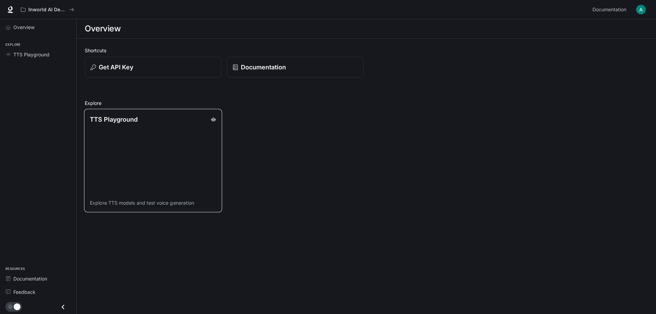
click at [113, 143] on link "TTS Playground Explore TTS models and test voice generation" at bounding box center [153, 161] width 138 height 104
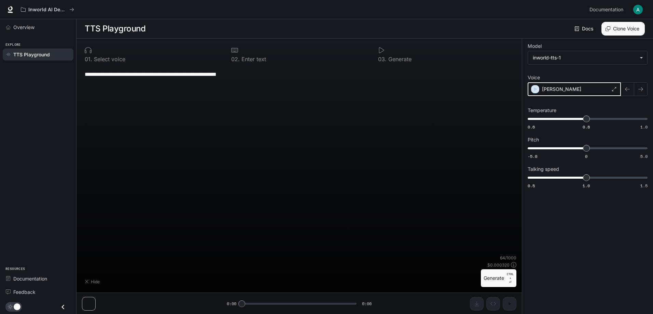
click at [535, 91] on icon "button" at bounding box center [535, 89] width 7 height 7
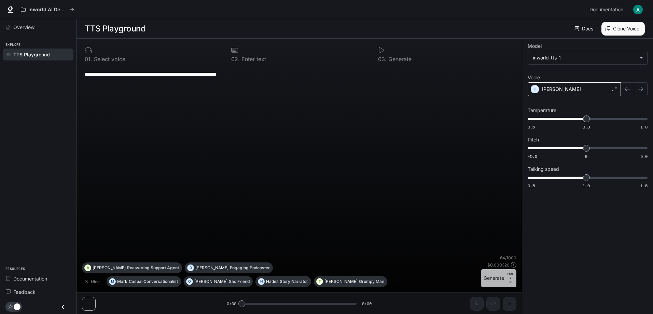
click at [495, 275] on button "Generate CTRL + ⏎" at bounding box center [499, 278] width 36 height 18
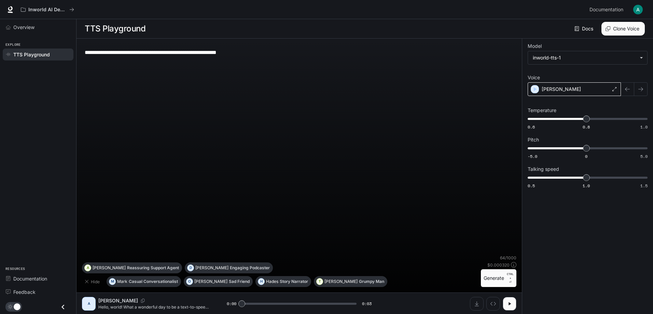
click at [544, 86] on p "[PERSON_NAME]" at bounding box center [561, 89] width 39 height 7
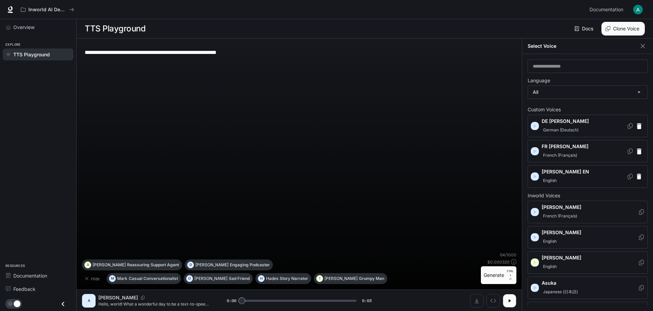
click at [575, 170] on p "[PERSON_NAME] EN" at bounding box center [584, 171] width 85 height 7
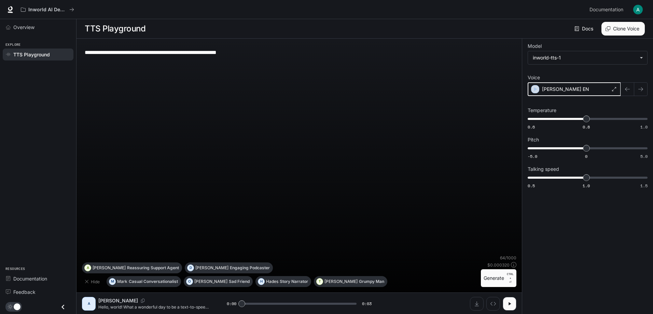
click at [535, 91] on icon "button" at bounding box center [535, 89] width 7 height 7
click at [503, 277] on button "Generate CTRL + ⏎" at bounding box center [499, 278] width 36 height 18
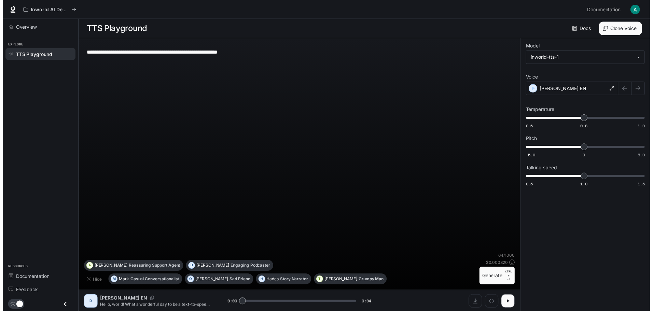
scroll to position [0, 0]
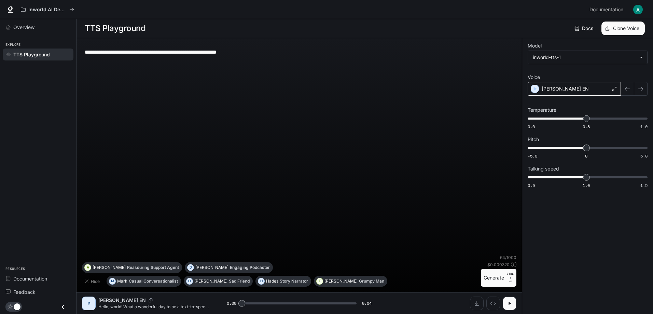
click at [583, 84] on div "[PERSON_NAME] EN" at bounding box center [574, 89] width 93 height 14
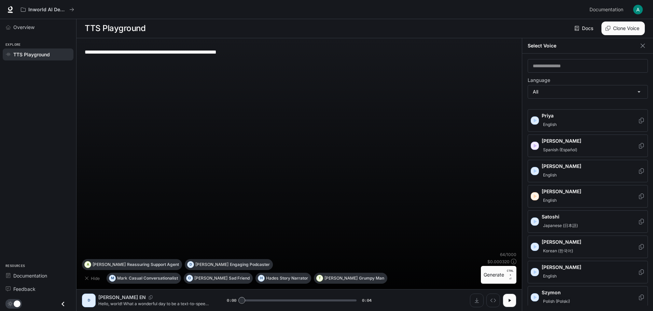
scroll to position [1059, 0]
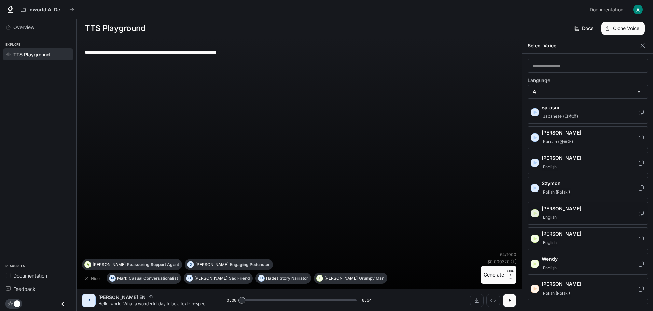
click at [533, 211] on icon "button" at bounding box center [535, 213] width 7 height 7
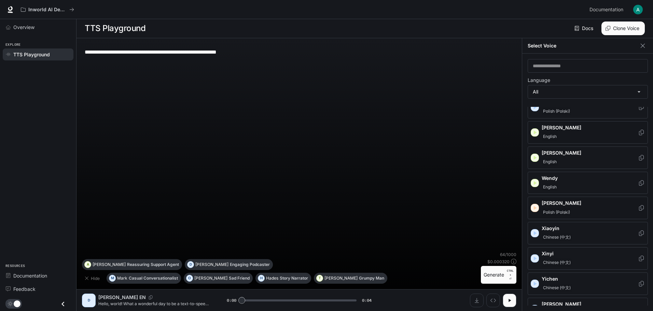
scroll to position [1152, 0]
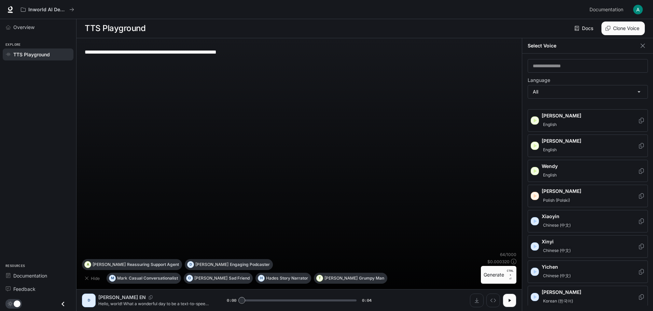
click at [579, 127] on div "English" at bounding box center [590, 125] width 96 height 8
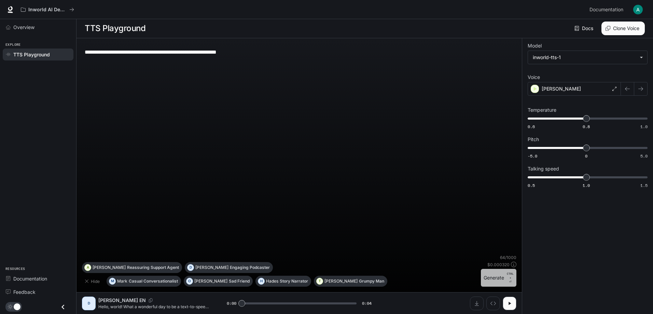
click at [506, 274] on button "Generate CTRL + ⏎" at bounding box center [499, 278] width 36 height 18
click at [566, 86] on div "[PERSON_NAME]" at bounding box center [574, 89] width 93 height 14
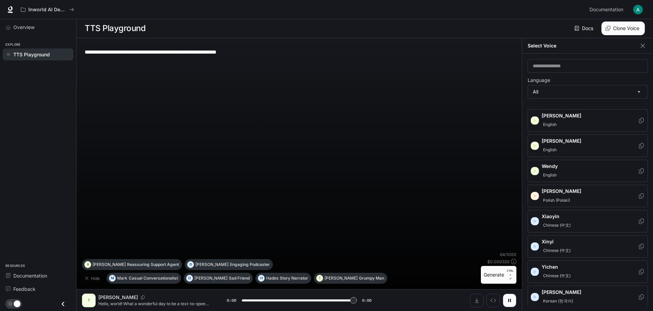
scroll to position [3, 0]
click at [534, 220] on icon "button" at bounding box center [535, 222] width 3 height 4
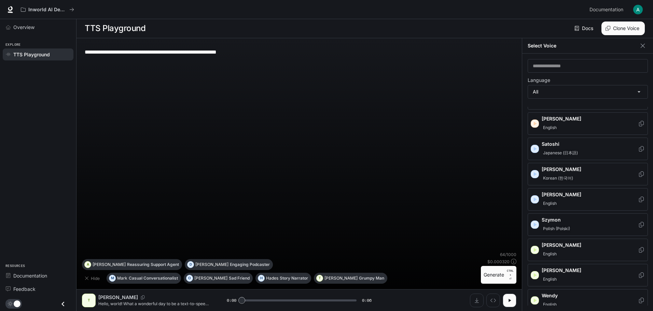
scroll to position [1050, 0]
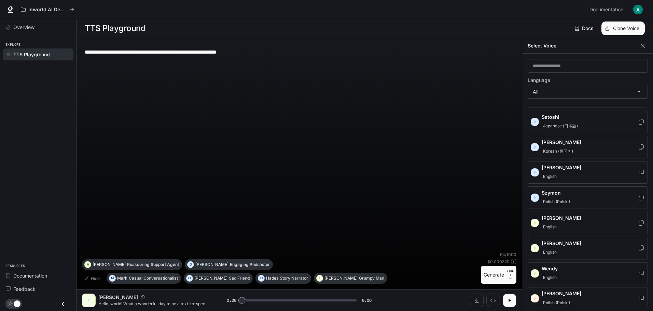
click at [570, 274] on div "English" at bounding box center [590, 278] width 96 height 8
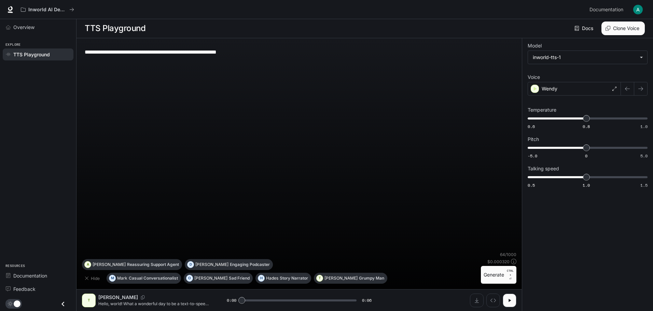
scroll to position [0, 0]
click at [500, 274] on button "Generate CTRL + ⏎" at bounding box center [499, 278] width 36 height 18
type input "*"
drag, startPoint x: 284, startPoint y: 47, endPoint x: 379, endPoint y: 74, distance: 98.7
click at [98, 48] on textarea "**********" at bounding box center [299, 52] width 429 height 8
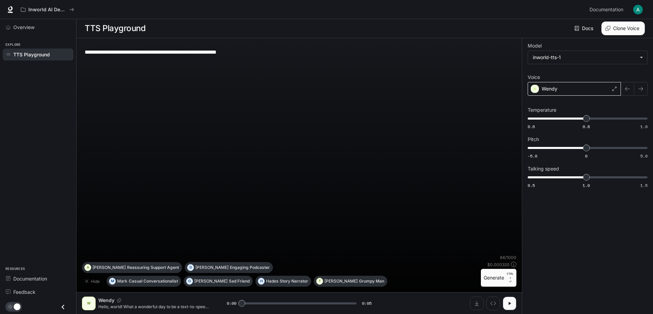
drag, startPoint x: 571, startPoint y: 85, endPoint x: 563, endPoint y: 94, distance: 12.1
click at [571, 85] on div "Wendy" at bounding box center [574, 89] width 93 height 14
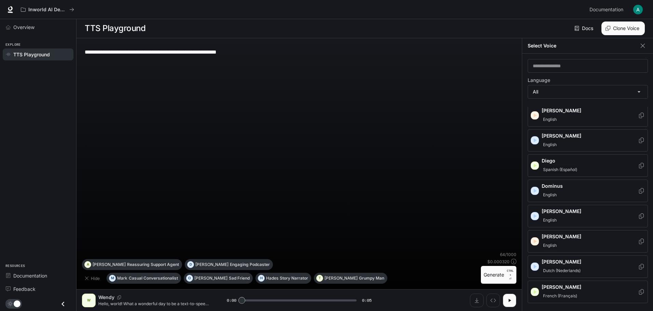
scroll to position [239, 0]
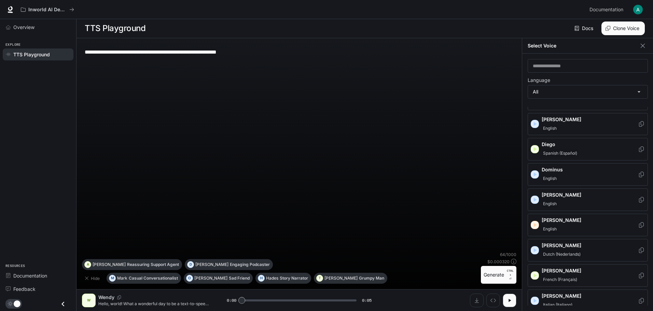
click at [536, 252] on icon "button" at bounding box center [535, 250] width 7 height 7
click at [460, 204] on div "**********" at bounding box center [299, 148] width 435 height 208
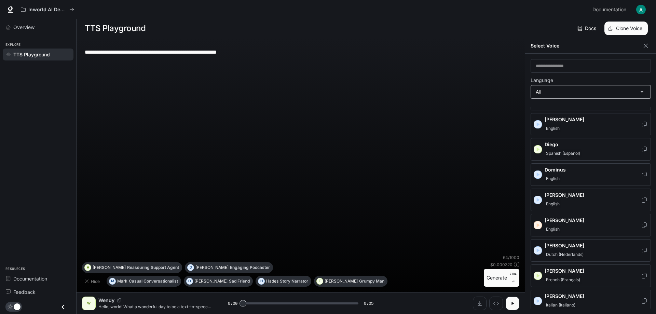
click at [613, 90] on body "**********" at bounding box center [328, 157] width 656 height 314
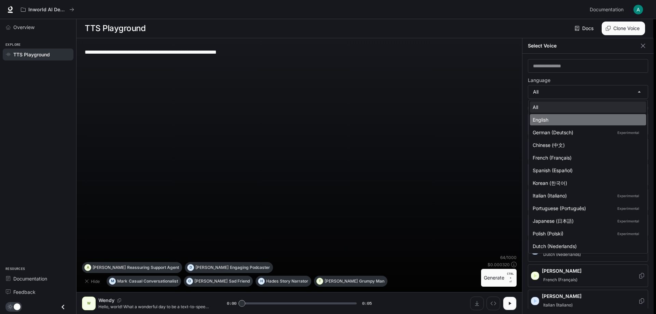
click at [576, 120] on div "English" at bounding box center [587, 119] width 108 height 7
type input "*****"
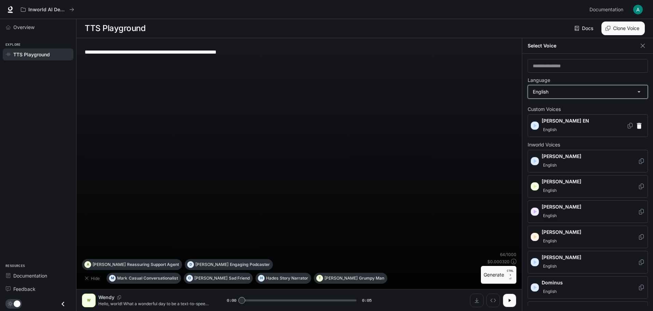
scroll to position [0, 0]
click at [534, 209] on icon "button" at bounding box center [535, 212] width 7 height 7
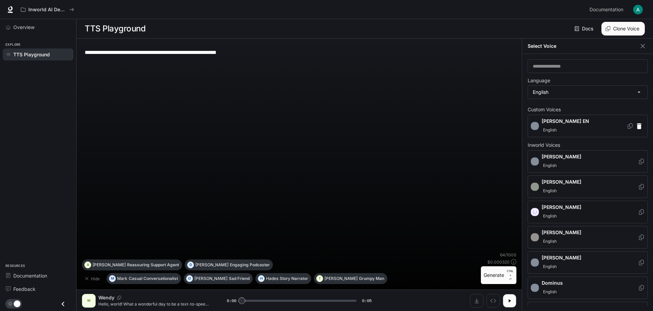
click at [357, 140] on div "**********" at bounding box center [299, 148] width 435 height 208
click at [496, 276] on button "Generate CTRL + ⏎" at bounding box center [499, 275] width 36 height 18
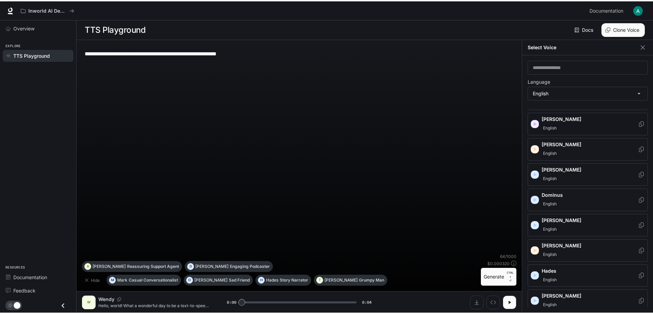
scroll to position [137, 0]
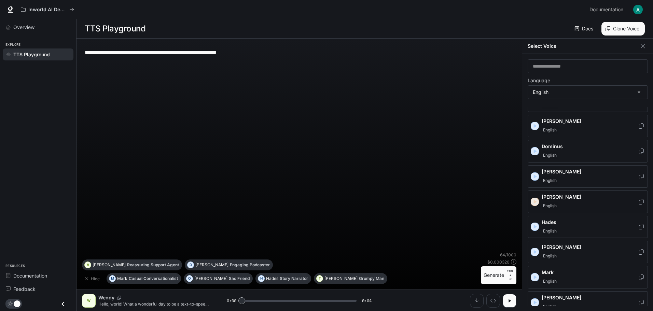
click at [538, 202] on div "button" at bounding box center [535, 202] width 8 height 8
click at [560, 204] on div "English" at bounding box center [590, 206] width 96 height 8
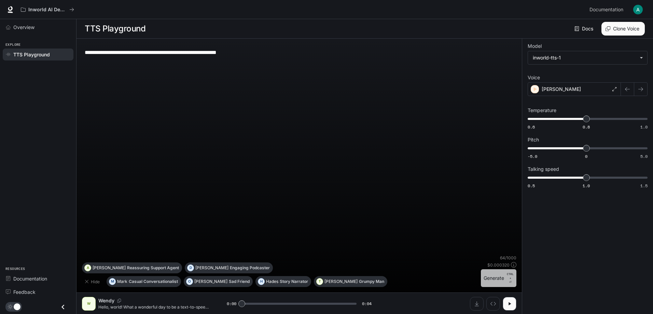
click at [506, 280] on button "Generate CTRL + ⏎" at bounding box center [499, 278] width 36 height 18
type input "*"
